Goal: Information Seeking & Learning: Learn about a topic

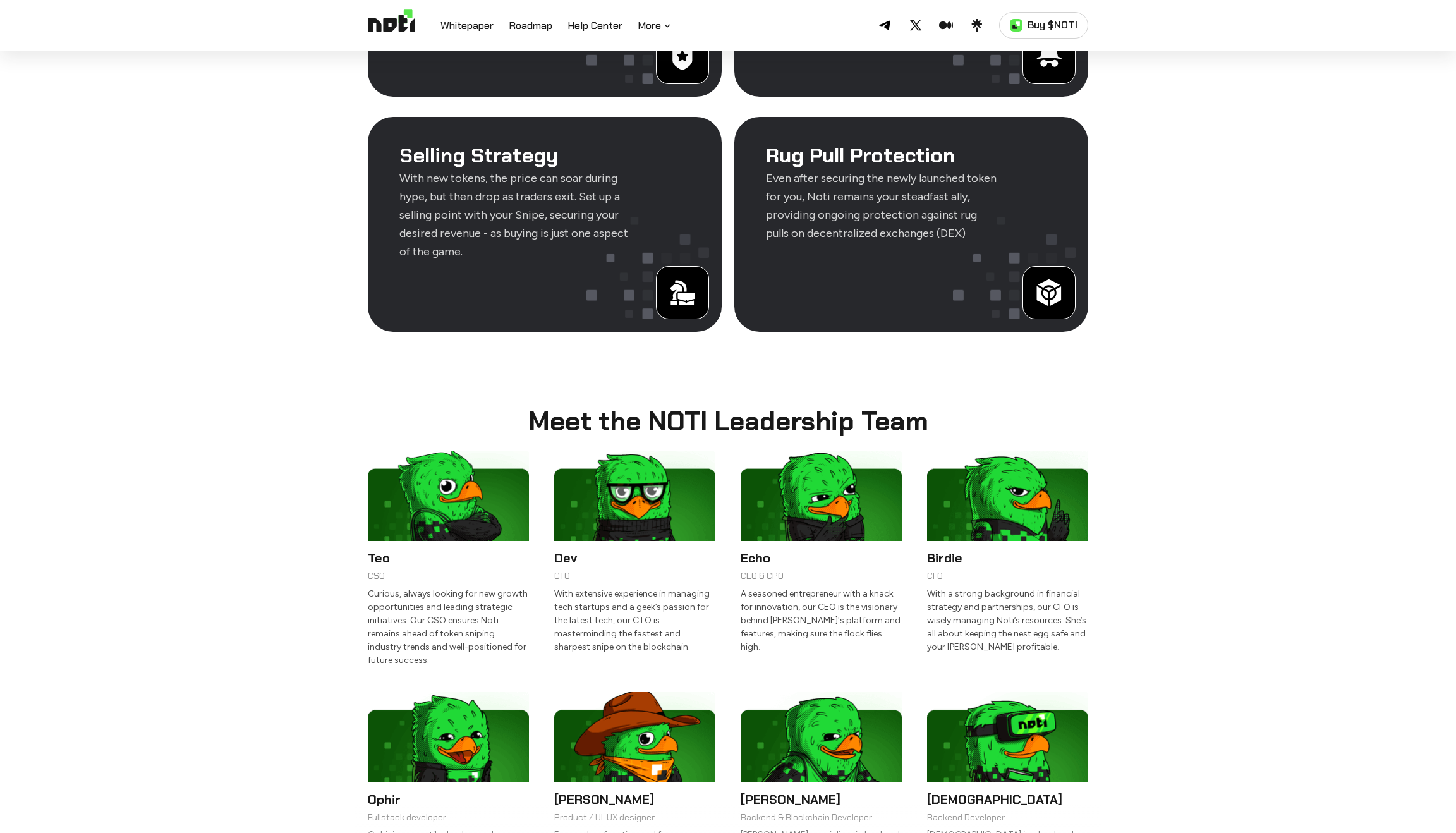
scroll to position [2274, 0]
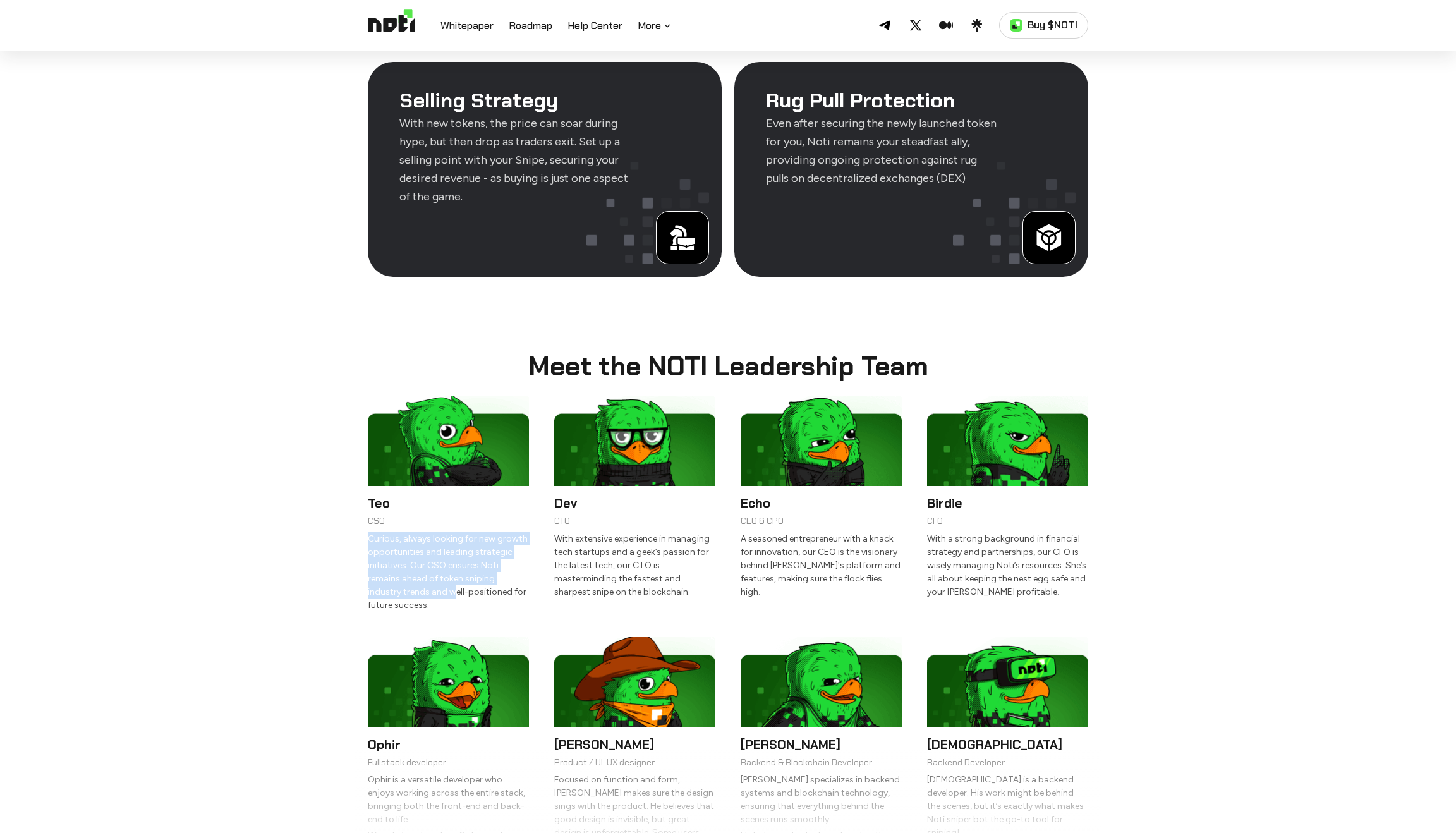
drag, startPoint x: 359, startPoint y: 495, endPoint x: 420, endPoint y: 553, distance: 84.2
click at [420, 553] on section "Meet the NOTI Leadership Team Teo CSO Curious, always looking for new growth op…" at bounding box center [727, 589] width 745 height 625
click at [420, 553] on p "Curious, always looking for new growth opportunities and leading strategic init…" at bounding box center [448, 572] width 161 height 79
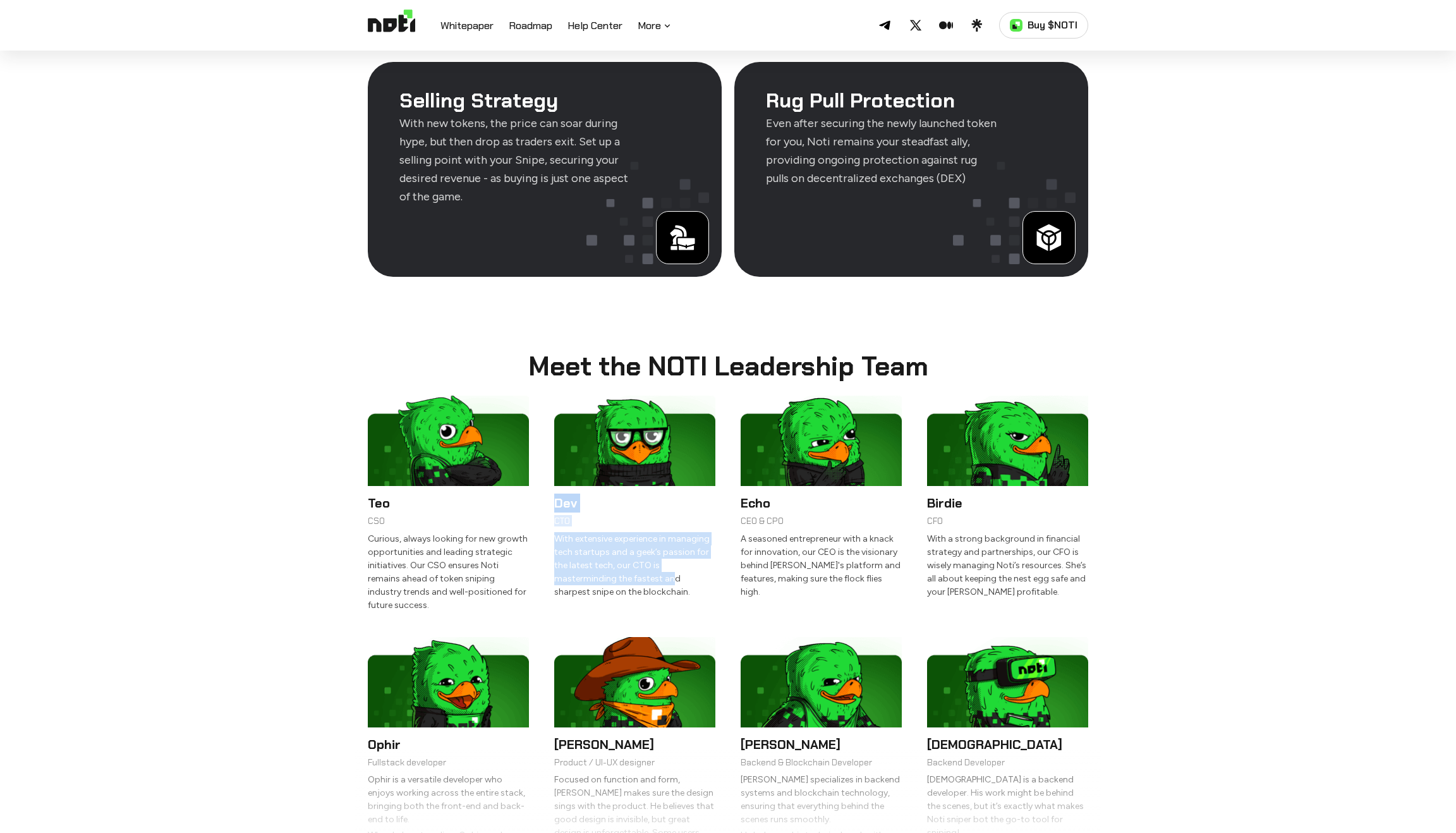
drag, startPoint x: 553, startPoint y: 463, endPoint x: 672, endPoint y: 549, distance: 146.8
click at [672, 549] on li "Dev CTO With extensive experience in managing tech startups and a geek’s passio…" at bounding box center [634, 503] width 161 height 216
click at [671, 553] on p "With extensive experience in managing tech startups and a geek’s passion for th…" at bounding box center [634, 565] width 161 height 66
drag, startPoint x: 671, startPoint y: 553, endPoint x: 624, endPoint y: 396, distance: 163.9
click at [624, 396] on li "Dev CTO With extensive experience in managing tech startups and a geek’s passio…" at bounding box center [634, 503] width 161 height 216
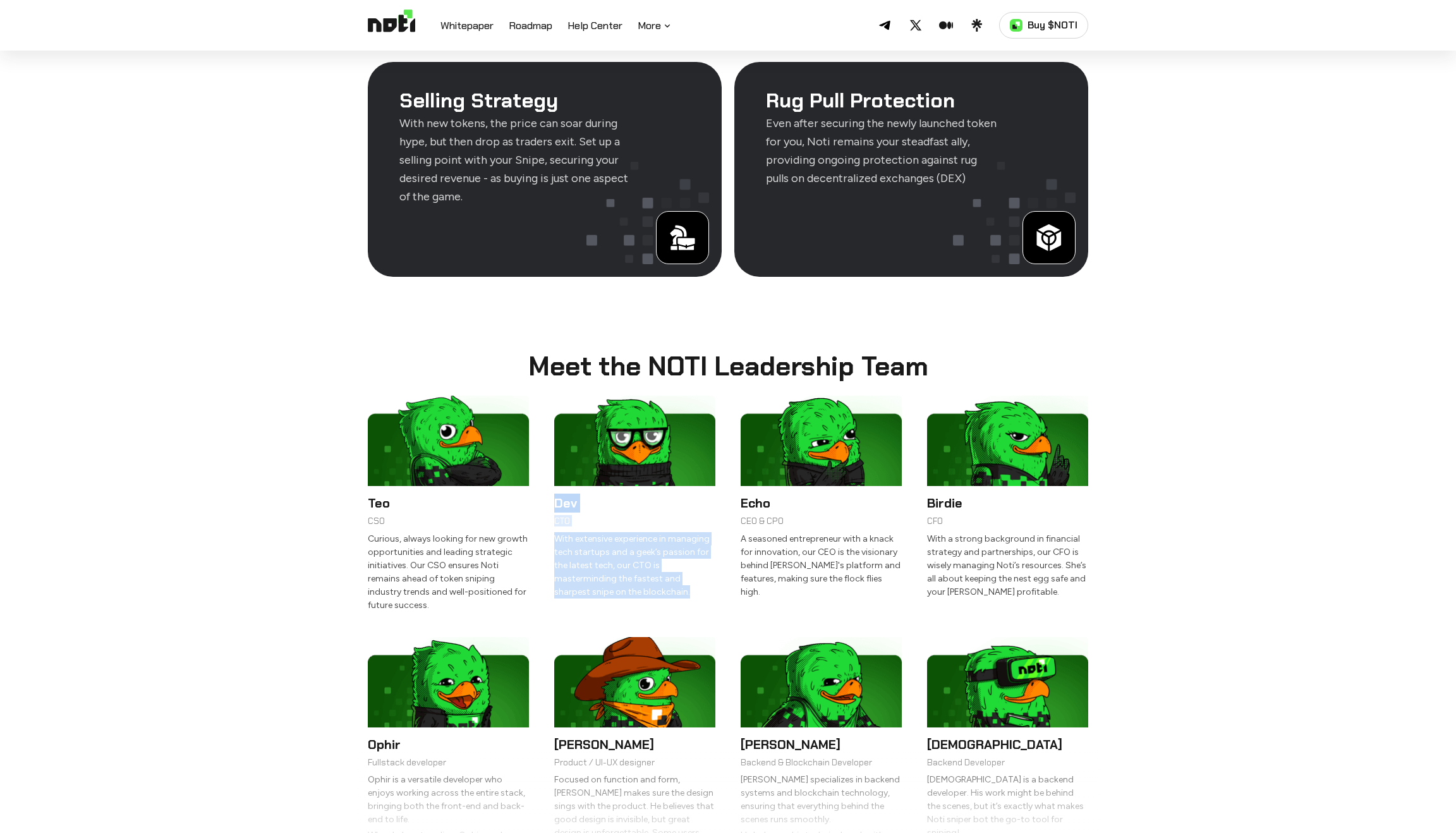
click at [607, 396] on img at bounding box center [634, 441] width 161 height 90
click at [607, 352] on h2 "Meet the NOTI Leadership Team" at bounding box center [728, 366] width 721 height 28
